Goal: Information Seeking & Learning: Find specific fact

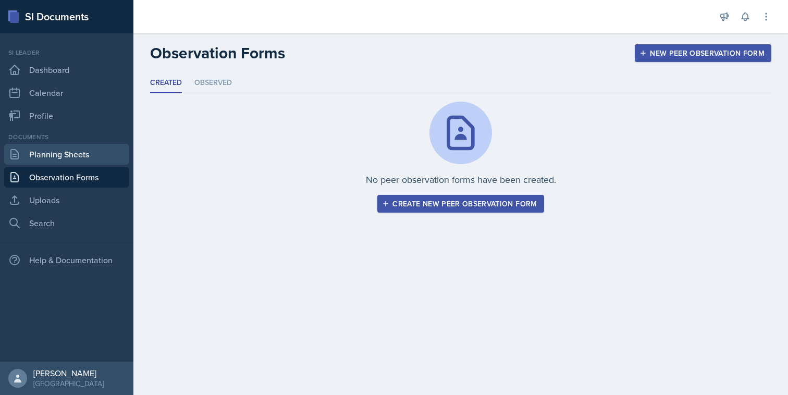
click at [80, 158] on link "Planning Sheets" at bounding box center [66, 154] width 125 height 21
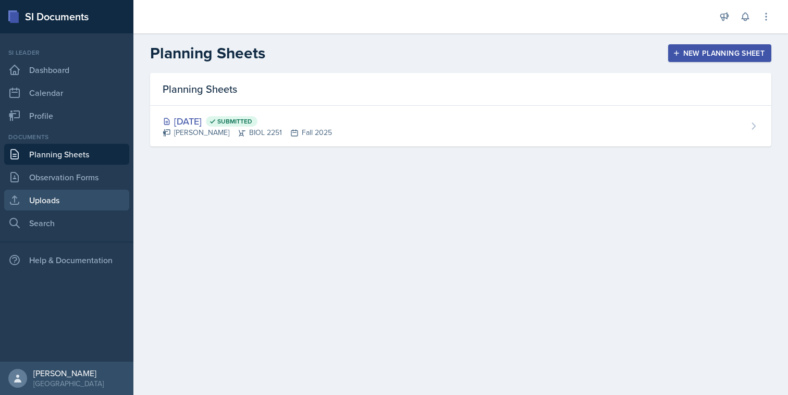
click at [80, 204] on link "Uploads" at bounding box center [66, 200] width 125 height 21
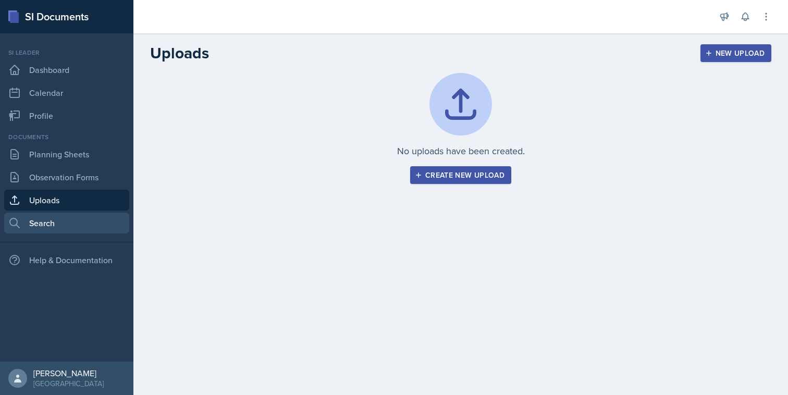
click at [77, 226] on link "Search" at bounding box center [66, 223] width 125 height 21
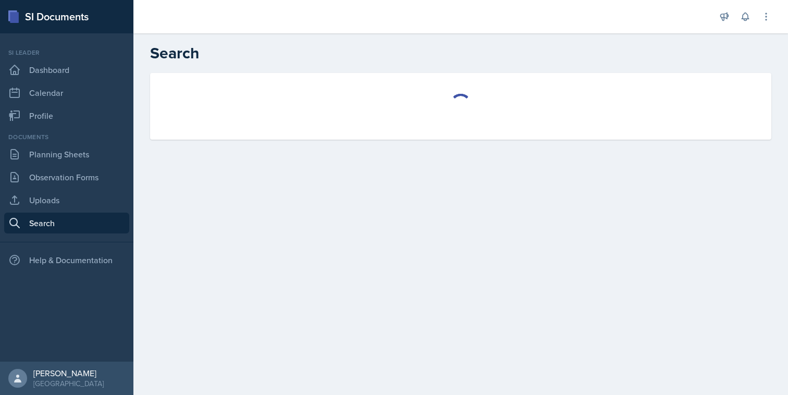
select select "all"
select select "1"
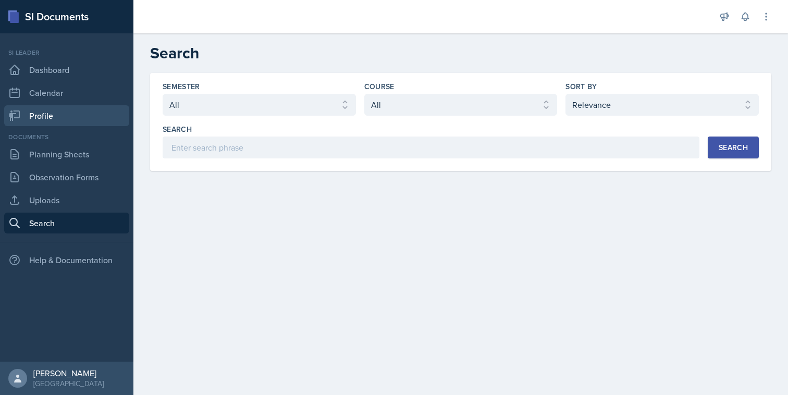
click at [88, 118] on link "Profile" at bounding box center [66, 115] width 125 height 21
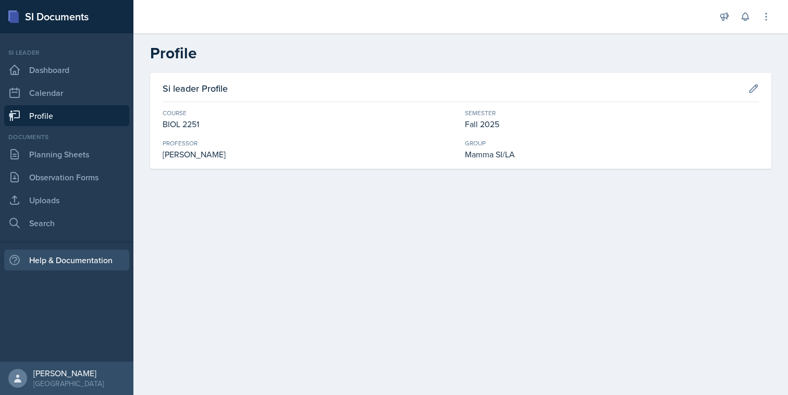
click at [83, 260] on div "Help & Documentation" at bounding box center [66, 260] width 125 height 21
click at [206, 151] on div "[PERSON_NAME]" at bounding box center [310, 154] width 294 height 13
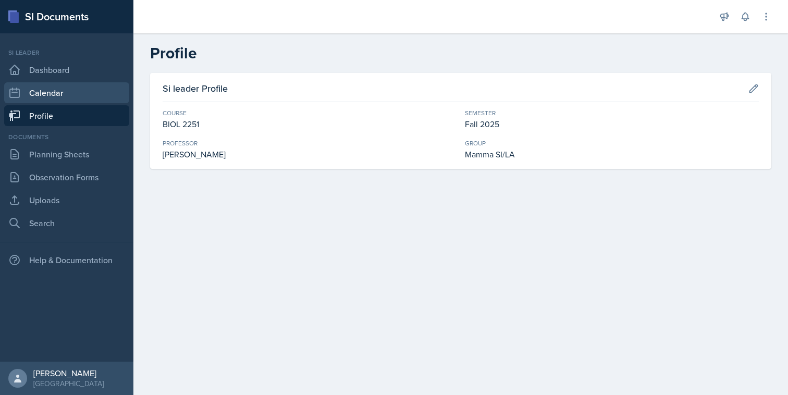
click at [117, 98] on link "Calendar" at bounding box center [66, 92] width 125 height 21
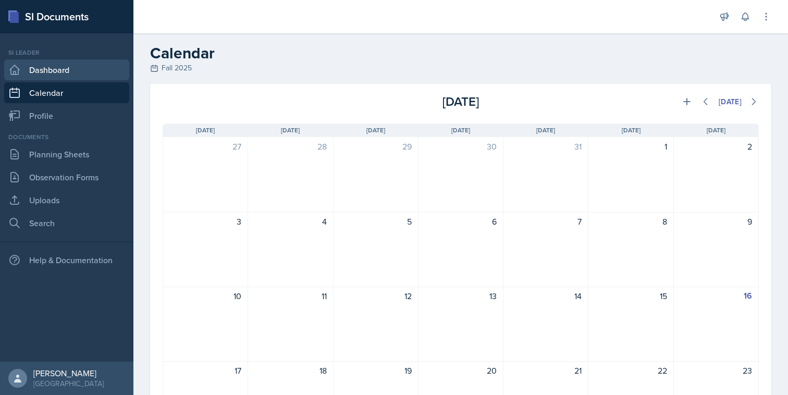
click at [104, 71] on link "Dashboard" at bounding box center [66, 69] width 125 height 21
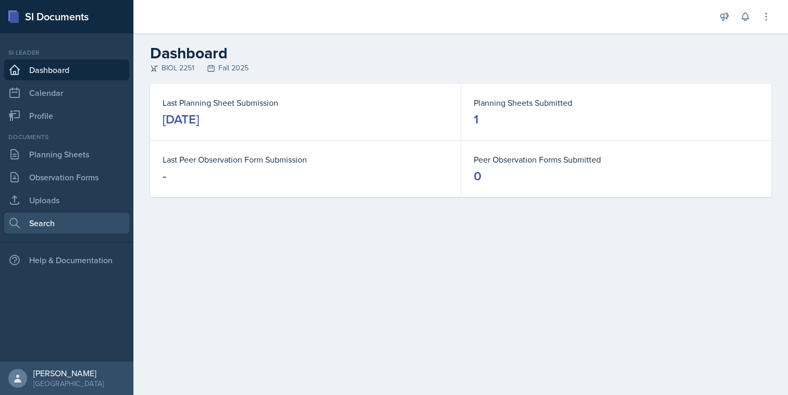
click at [89, 224] on link "Search" at bounding box center [66, 223] width 125 height 21
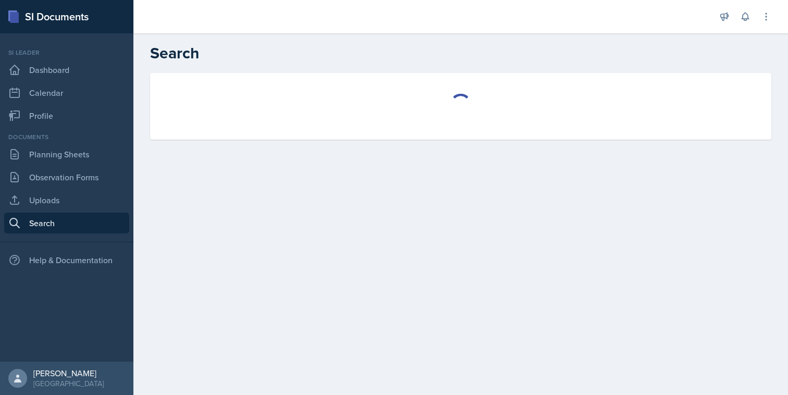
select select "all"
select select "1"
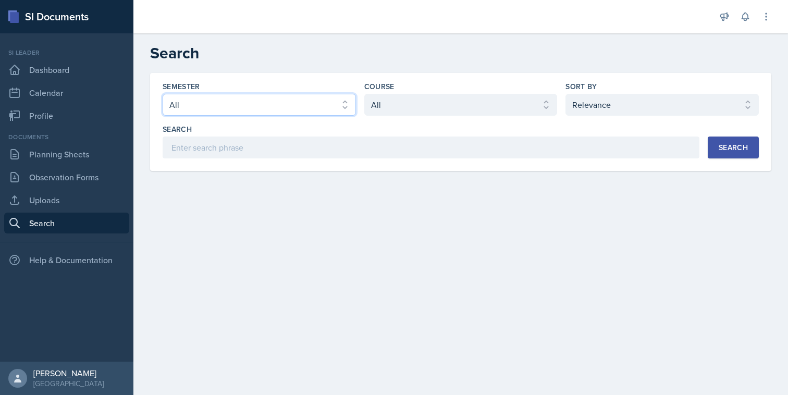
click at [243, 106] on select "Select semester All Fall 2025 Summer 2025 Spring 2025 Fall 2024 Summer 2024 Spr…" at bounding box center [259, 105] width 193 height 22
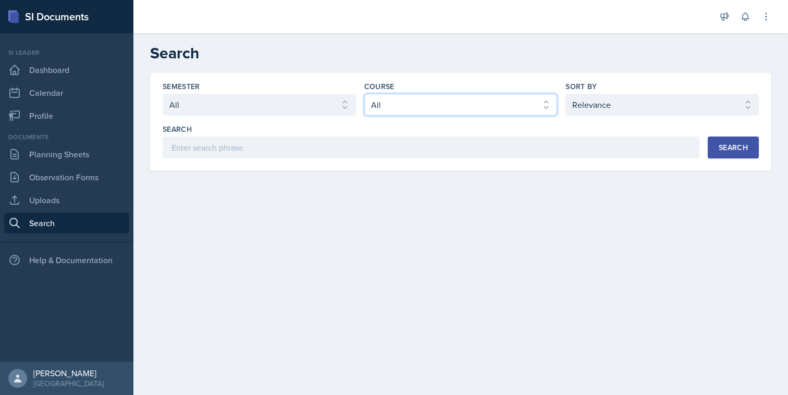
click at [401, 102] on select "Select course All ACCT 2101 ACCT 2102 ACCT 4050 ANTH 1102 ANTH 3301 ARCH 1000 A…" at bounding box center [460, 105] width 193 height 22
select select "7af7e509-a96f-40a7-91fb-963a61fbbc4a"
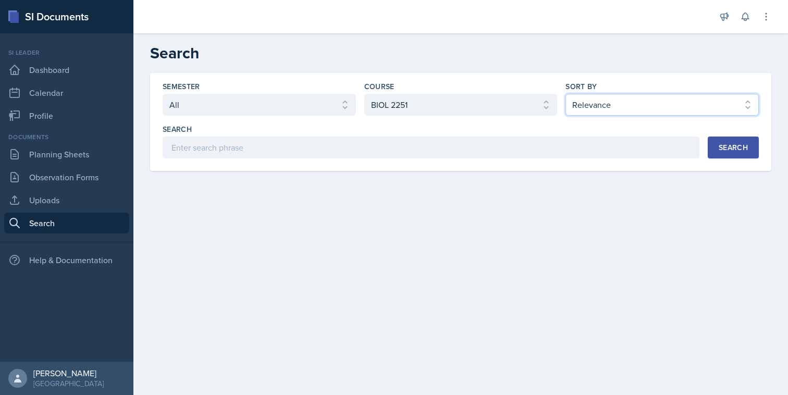
click at [629, 110] on select "Select sort by Relevance Document Date (Asc) Document Date (Desc)" at bounding box center [661, 105] width 193 height 22
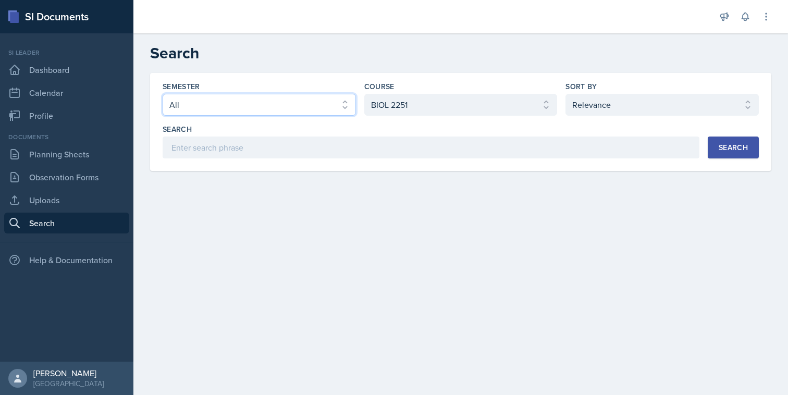
click at [310, 107] on select "Select semester All Fall 2025 Summer 2025 Spring 2025 Fall 2024 Summer 2024 Spr…" at bounding box center [259, 105] width 193 height 22
select select "a8ed5ca7-d3a3-44eb-ad59-ceca828f7d72"
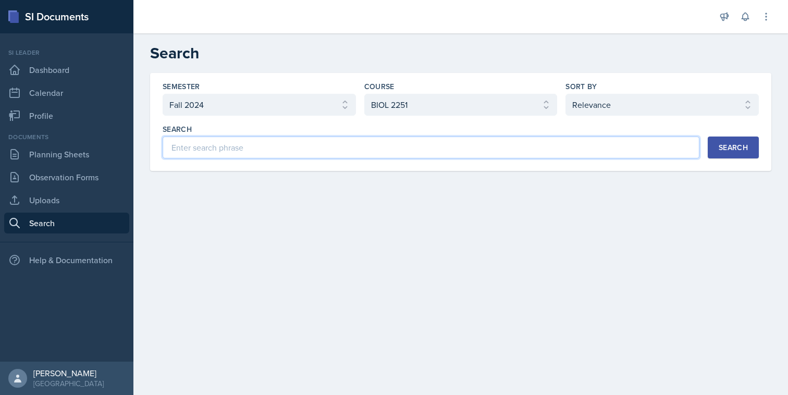
click at [643, 145] on input at bounding box center [431, 147] width 537 height 22
type input "[PERSON_NAME]"
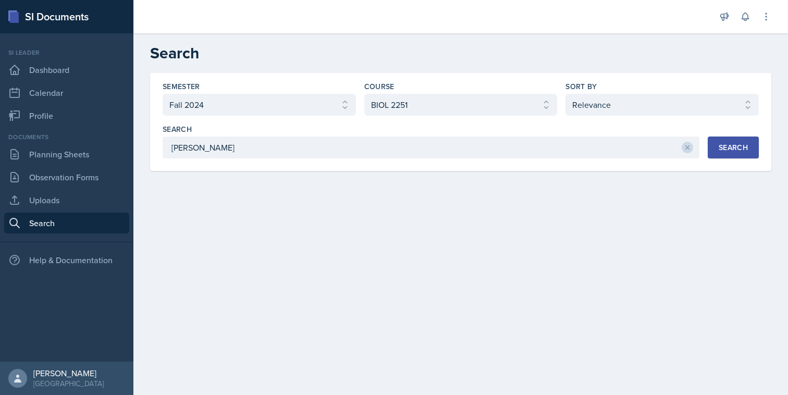
click at [781, 161] on div "Semester Select semester All Fall 2025 Summer 2025 Spring 2025 Fall 2024 Summer…" at bounding box center [460, 134] width 654 height 123
click at [747, 150] on div "Search" at bounding box center [732, 147] width 29 height 8
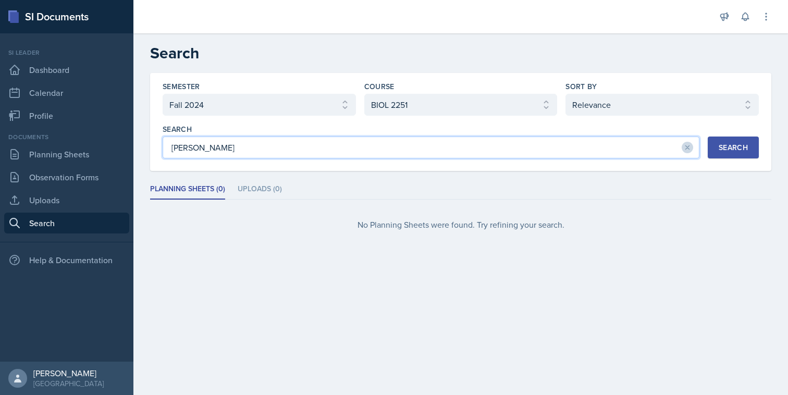
drag, startPoint x: 457, startPoint y: 146, endPoint x: 133, endPoint y: 122, distance: 325.4
click at [133, 122] on div "SI Documents Si leader Dashboard Calendar Profile Documents Planning Sheets Obs…" at bounding box center [394, 197] width 788 height 395
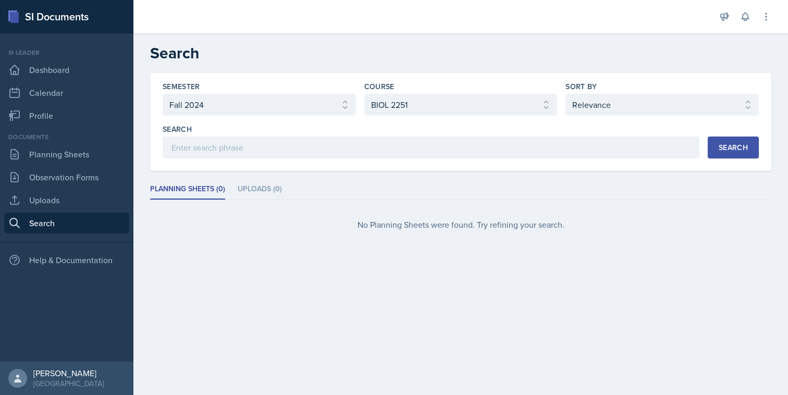
click at [734, 151] on div "Search" at bounding box center [732, 147] width 29 height 8
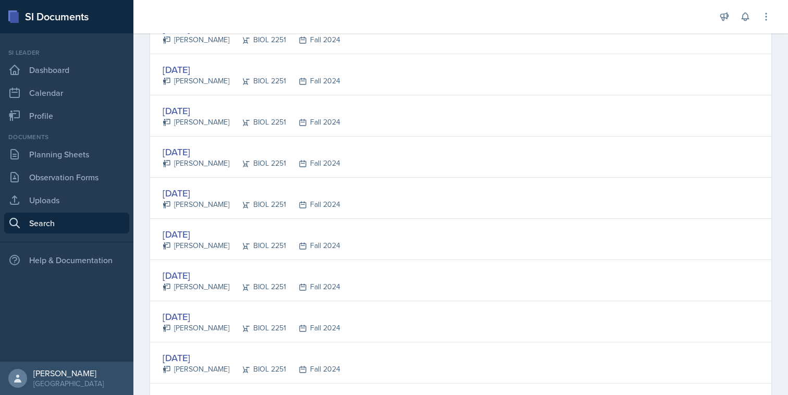
scroll to position [1936, 0]
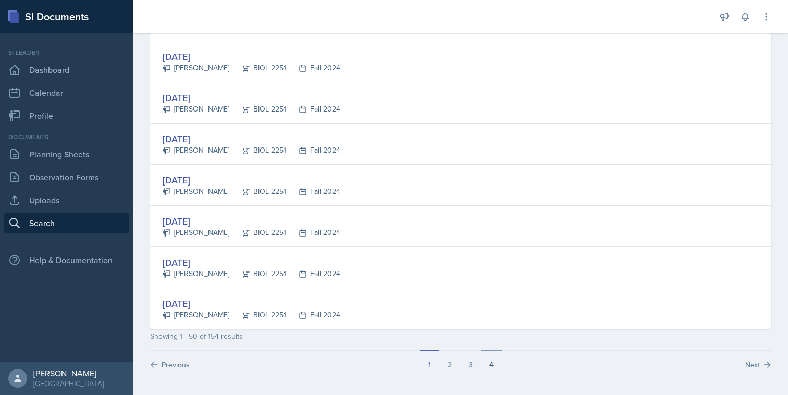
click at [487, 363] on button "4" at bounding box center [491, 360] width 21 height 20
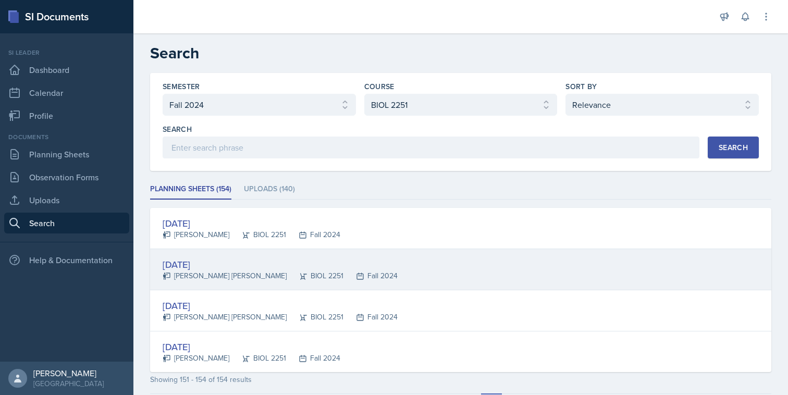
scroll to position [43, 0]
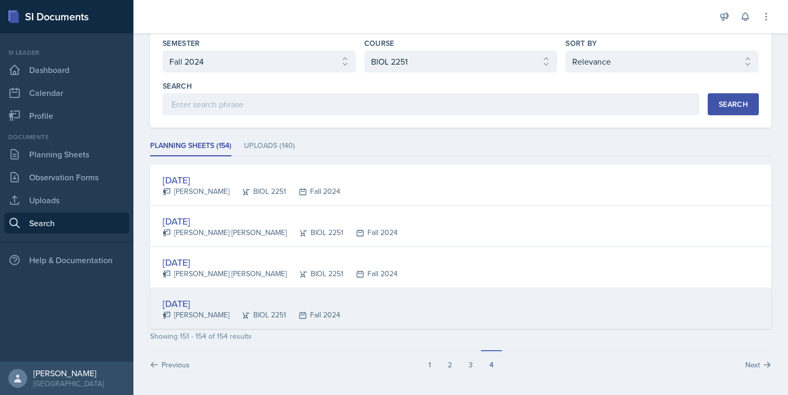
click at [447, 316] on div "[DATE] [PERSON_NAME] BIOL 2251 Fall 2024" at bounding box center [460, 308] width 621 height 41
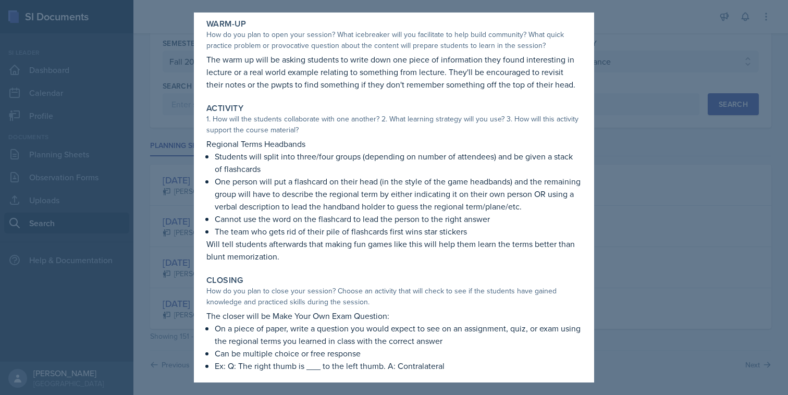
scroll to position [54, 0]
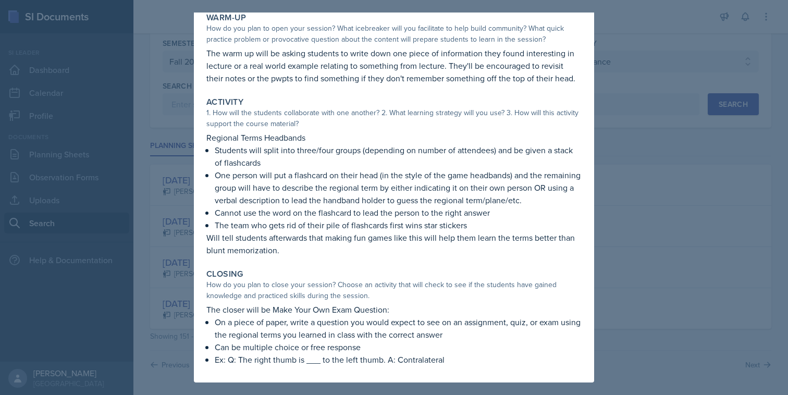
click at [640, 240] on div at bounding box center [394, 197] width 788 height 395
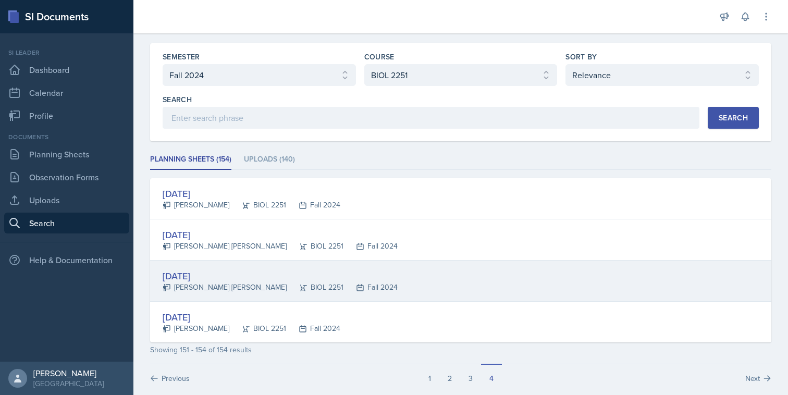
scroll to position [24, 0]
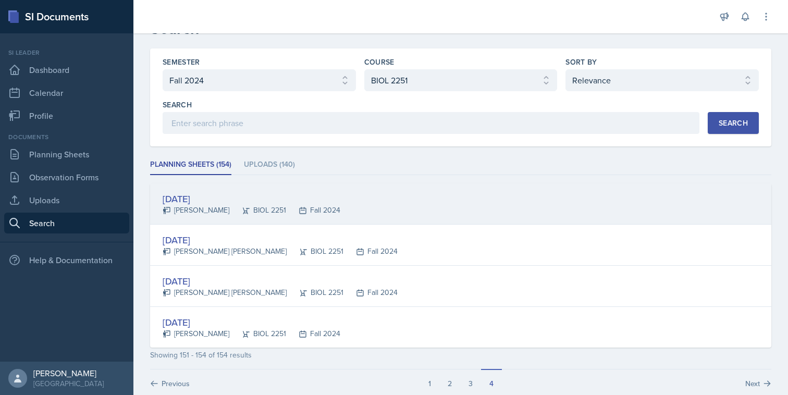
click at [453, 205] on div "[DATE] [PERSON_NAME] BIOL 2251 Fall 2024" at bounding box center [460, 203] width 621 height 41
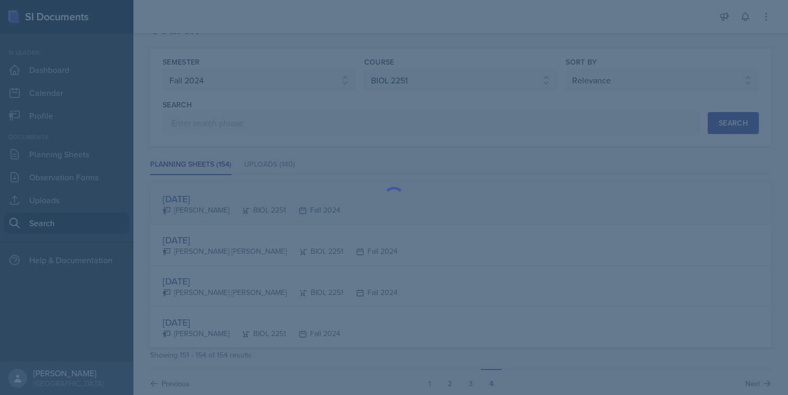
scroll to position [0, 0]
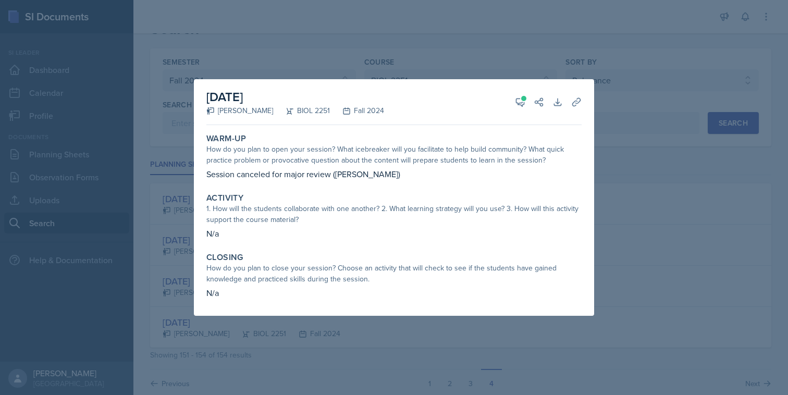
click at [607, 250] on div at bounding box center [394, 197] width 788 height 395
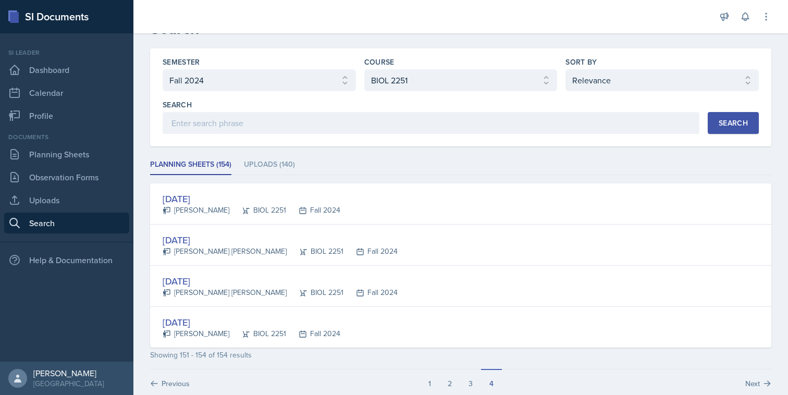
click at [89, 54] on div "Si leader" at bounding box center [66, 52] width 125 height 9
click at [89, 60] on link "Dashboard" at bounding box center [66, 69] width 125 height 21
